Goal: Answer question/provide support: Share knowledge or assist other users

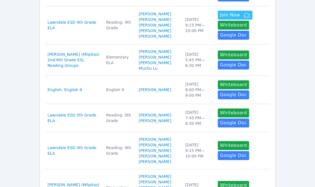
scroll to position [166, 0]
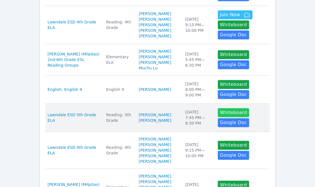
click at [222, 117] on button "Whiteboard" at bounding box center [234, 112] width 32 height 9
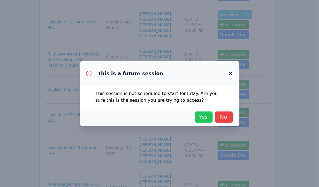
click at [203, 114] on span "Yes" at bounding box center [203, 117] width 12 height 8
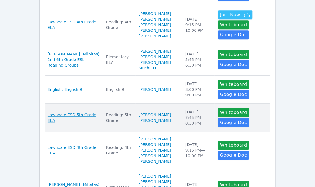
click at [79, 123] on span "Lawndale ESD 5th Grade ELA" at bounding box center [73, 117] width 52 height 11
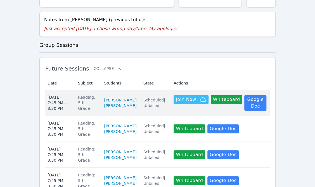
scroll to position [146, 0]
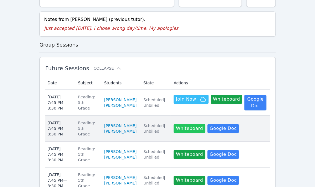
click at [189, 133] on button "Whiteboard" at bounding box center [189, 128] width 32 height 9
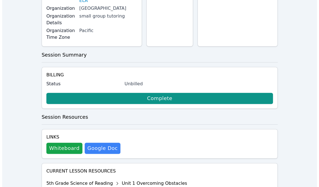
scroll to position [91, 0]
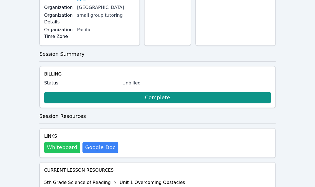
click at [66, 147] on button "Whiteboard" at bounding box center [62, 147] width 36 height 11
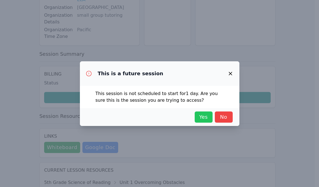
click at [202, 115] on span "Yes" at bounding box center [203, 117] width 12 height 8
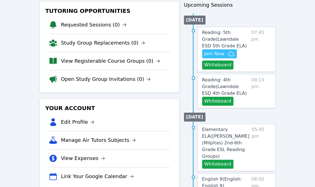
scroll to position [70, 0]
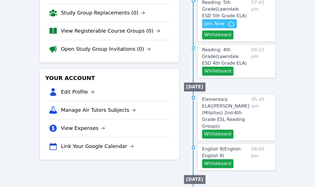
scroll to position [99, 0]
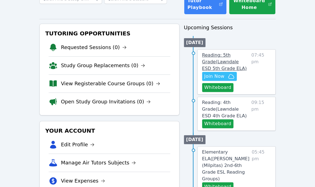
scroll to position [44, 0]
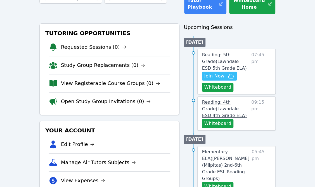
click at [215, 108] on span "Reading: 4th Grade ( Lawndale ESD 4th Grade ELA )" at bounding box center [224, 109] width 45 height 19
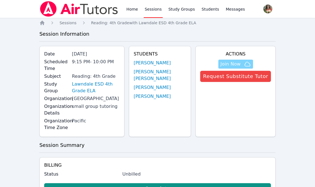
click at [238, 62] on span "Join Now" at bounding box center [230, 64] width 20 height 7
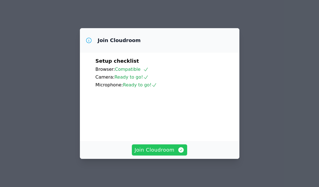
click at [154, 148] on span "Join Cloudroom" at bounding box center [160, 150] width 50 height 8
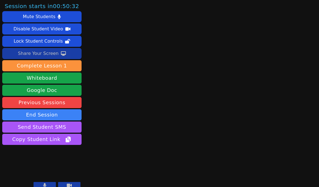
click at [37, 54] on div "Share Your Screen" at bounding box center [38, 53] width 41 height 9
